Goal: Find specific page/section: Find specific page/section

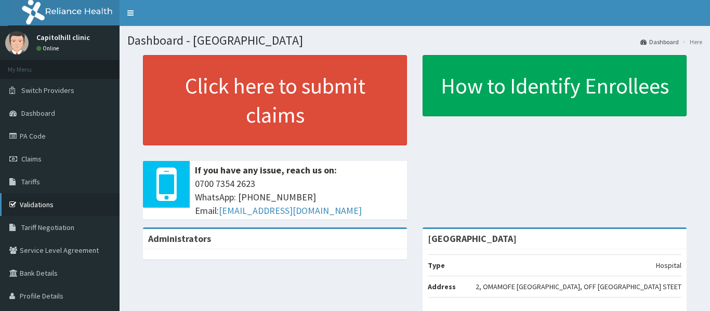
click at [60, 201] on link "Validations" at bounding box center [60, 204] width 120 height 23
drag, startPoint x: 261, startPoint y: 29, endPoint x: 243, endPoint y: 47, distance: 25.0
click at [243, 47] on section "Dashboard - CAPITOL HILL HOSPITAL Dashboard Here" at bounding box center [415, 36] width 591 height 21
click at [46, 201] on link "Validations" at bounding box center [60, 204] width 120 height 23
click at [50, 210] on link "Validations" at bounding box center [60, 204] width 120 height 23
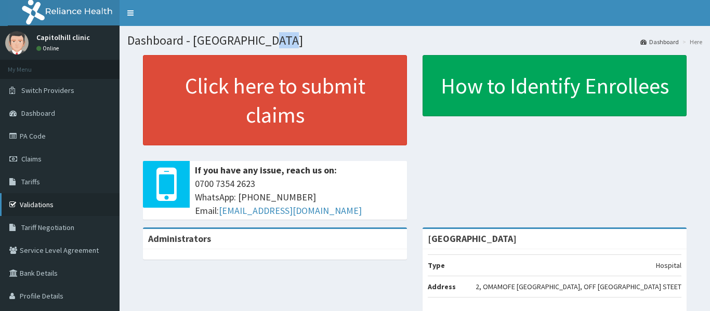
click at [48, 205] on link "Validations" at bounding box center [60, 204] width 120 height 23
click at [47, 206] on link "Validations" at bounding box center [60, 204] width 120 height 23
click at [74, 200] on link "Validations" at bounding box center [60, 204] width 120 height 23
